Goal: Transaction & Acquisition: Download file/media

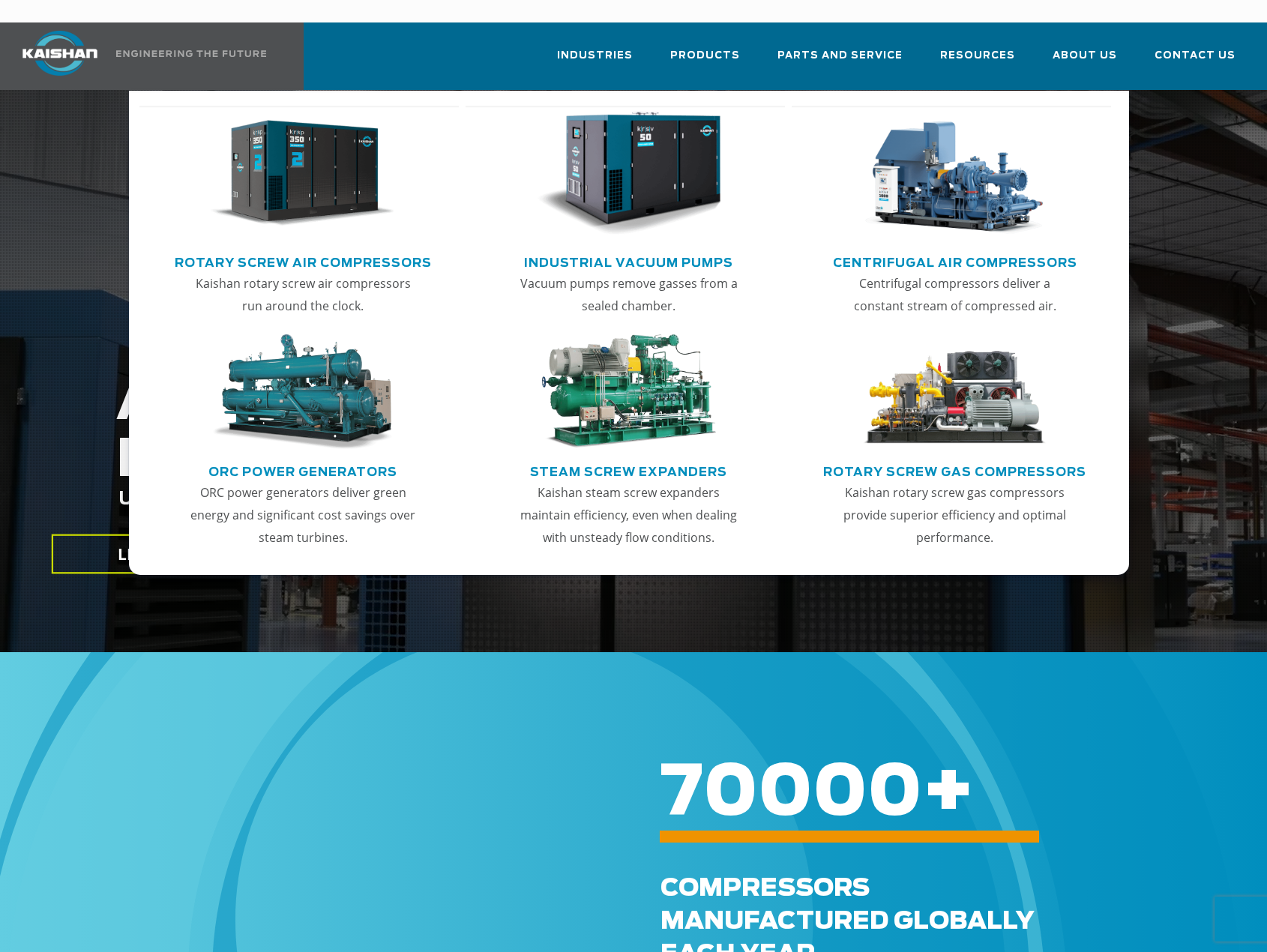
click at [333, 180] on img "Main menu" at bounding box center [302, 173] width 184 height 124
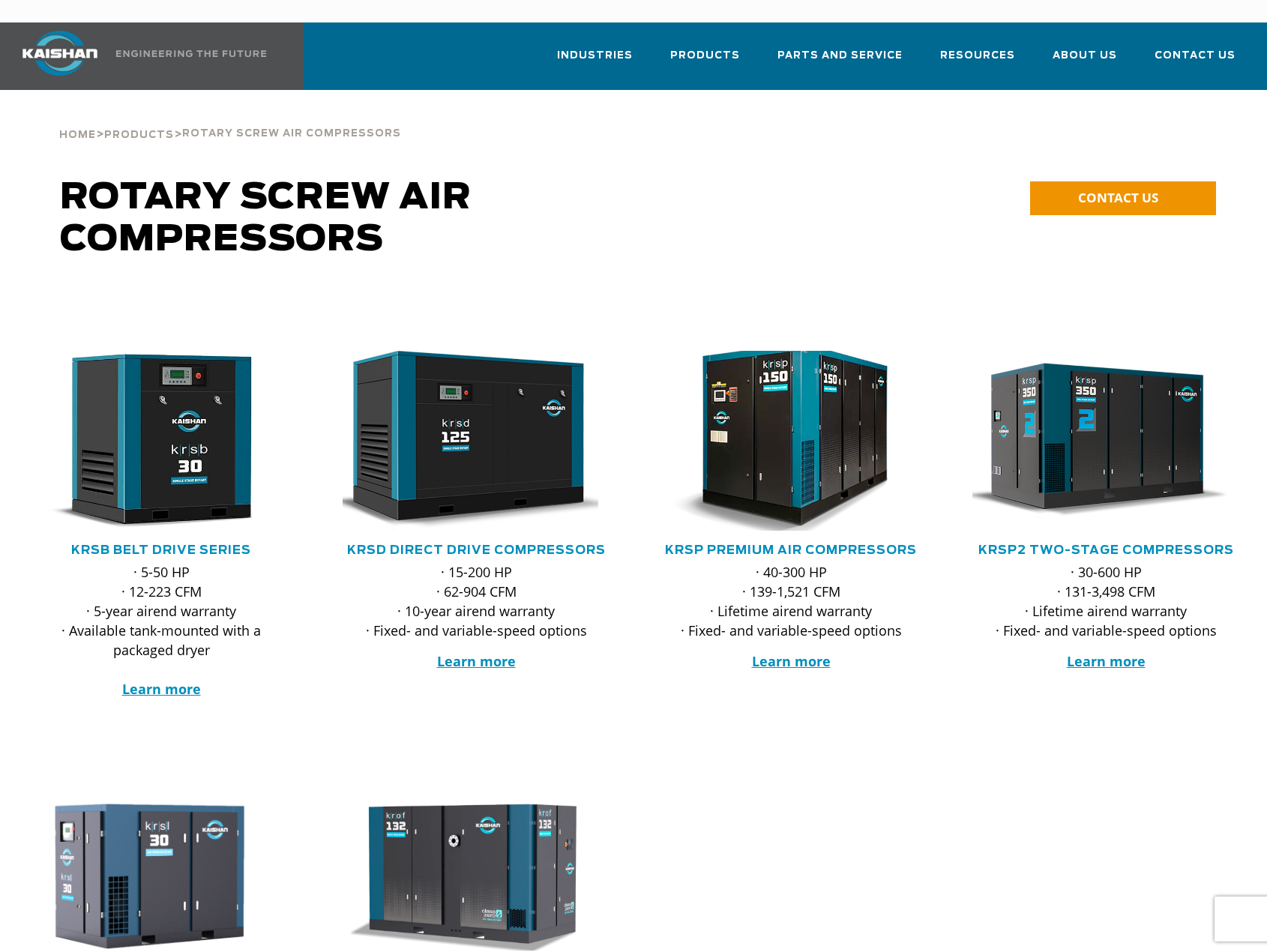
click at [788, 392] on img at bounding box center [780, 440] width 294 height 198
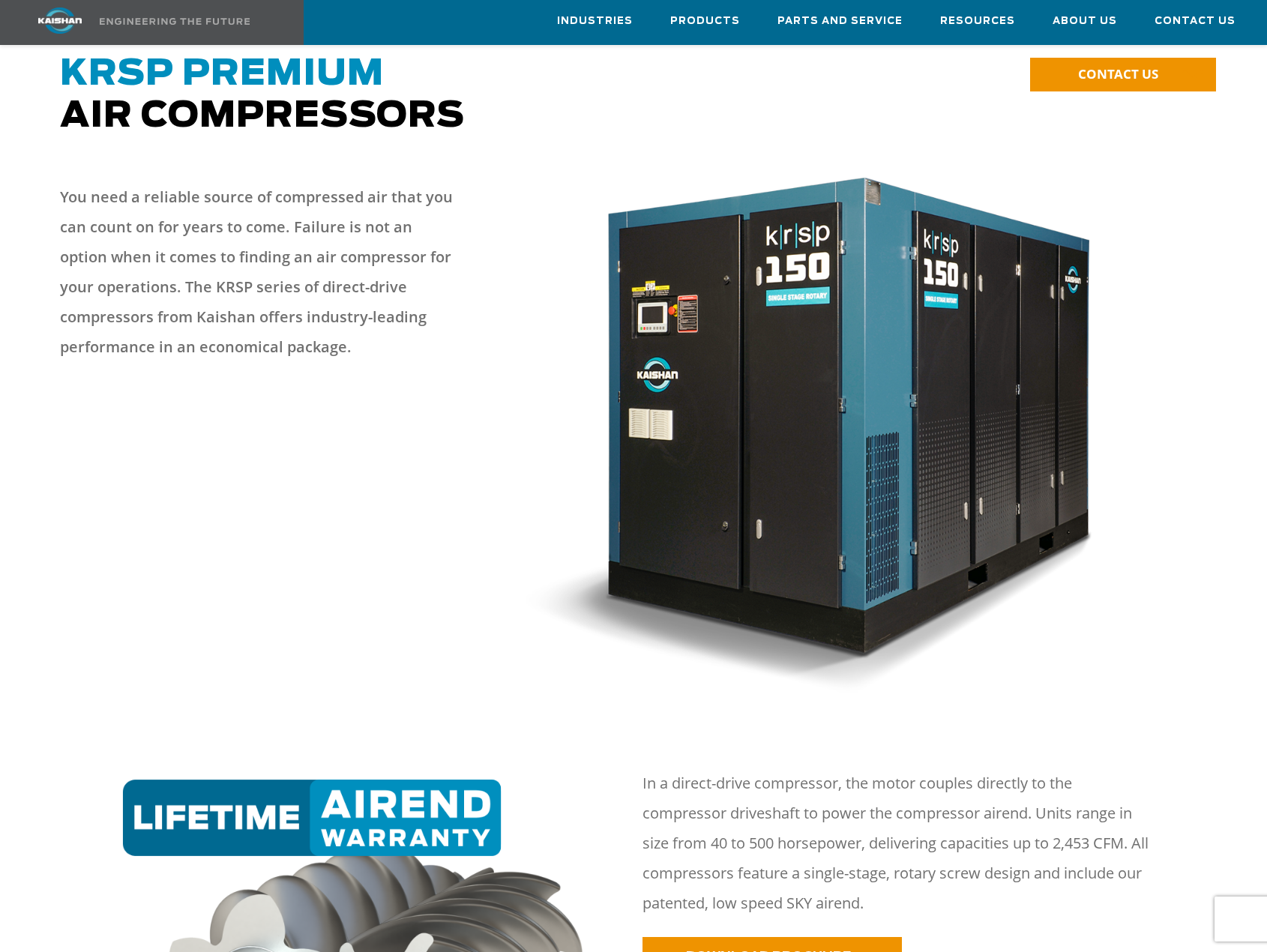
scroll to position [150, 0]
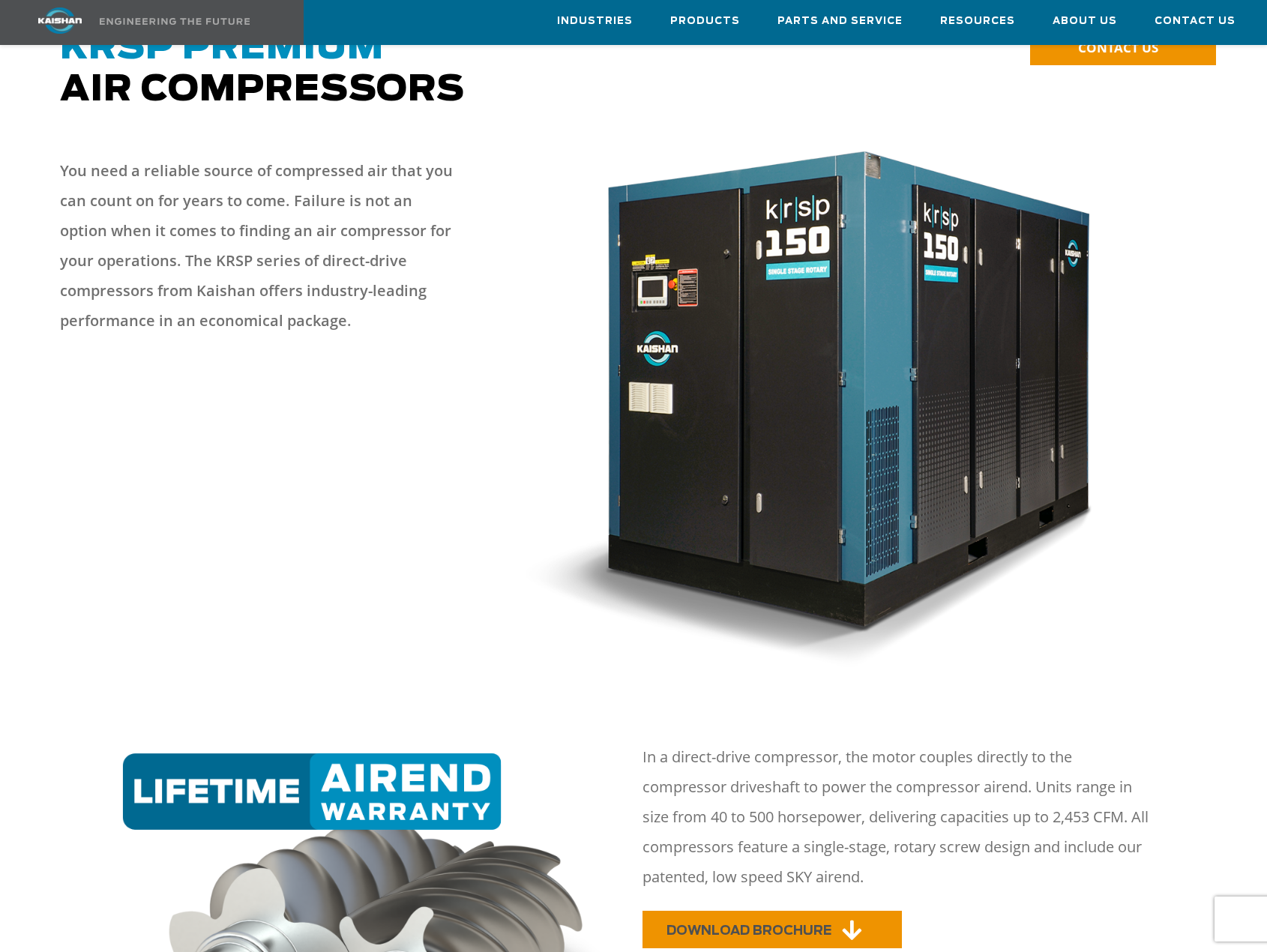
click at [724, 910] on link "DOWNLOAD BROCHURE" at bounding box center [772, 929] width 259 height 38
